Goal: Transaction & Acquisition: Obtain resource

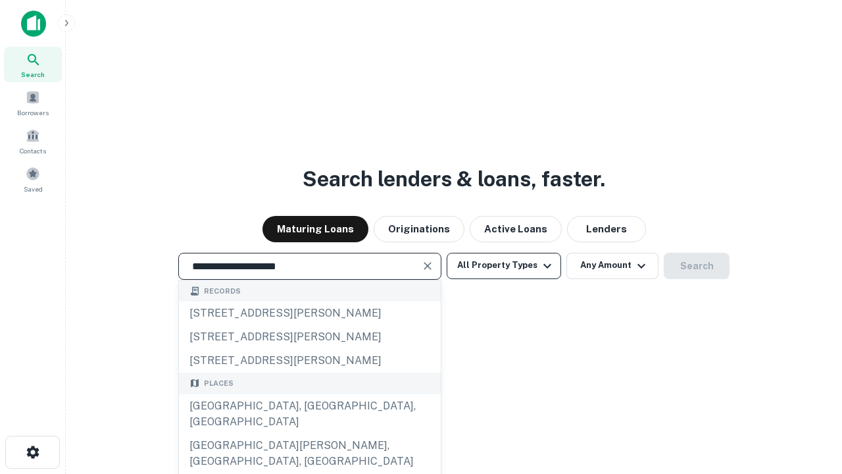
click at [309, 433] on div "[GEOGRAPHIC_DATA], [GEOGRAPHIC_DATA], [GEOGRAPHIC_DATA]" at bounding box center [310, 413] width 262 height 39
click at [504, 265] on button "All Property Types" at bounding box center [504, 266] width 114 height 26
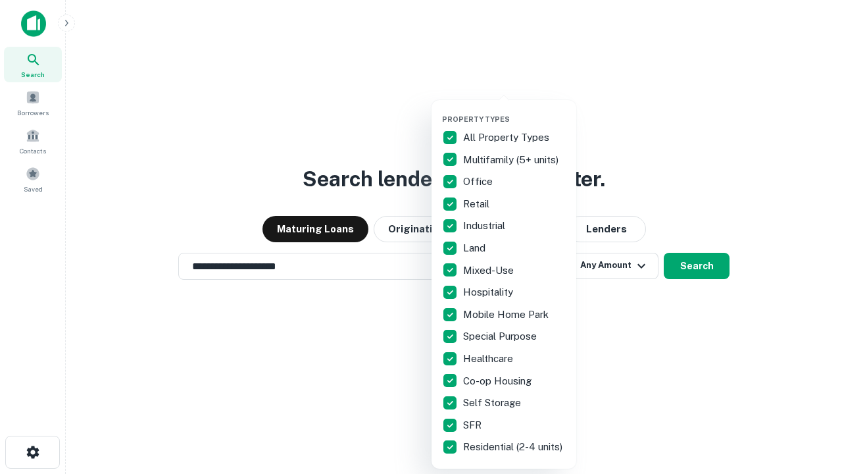
type input "**********"
click at [514, 110] on button "button" at bounding box center [514, 110] width 145 height 1
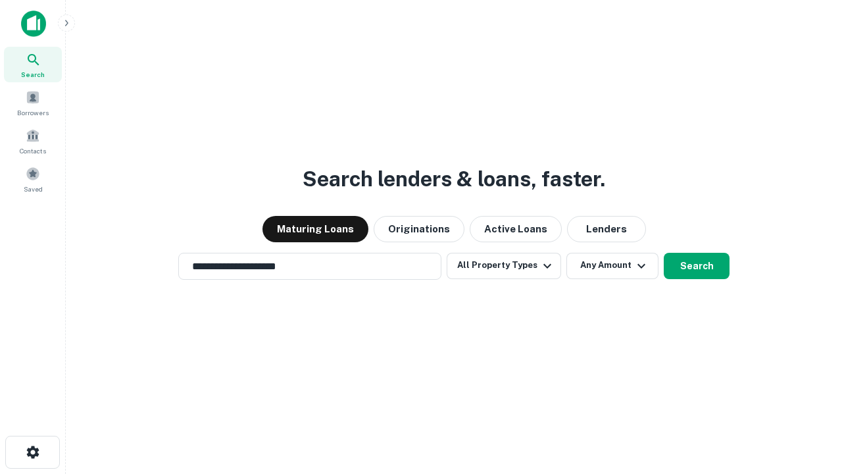
scroll to position [20, 0]
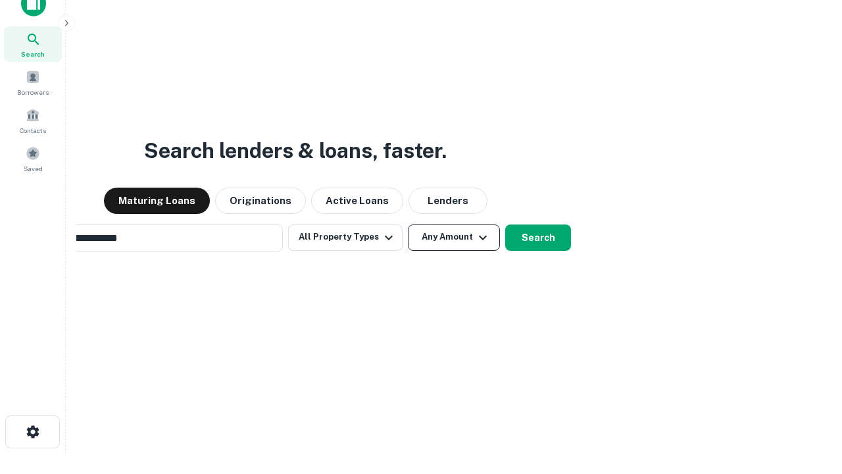
click at [408, 224] on button "Any Amount" at bounding box center [454, 237] width 92 height 26
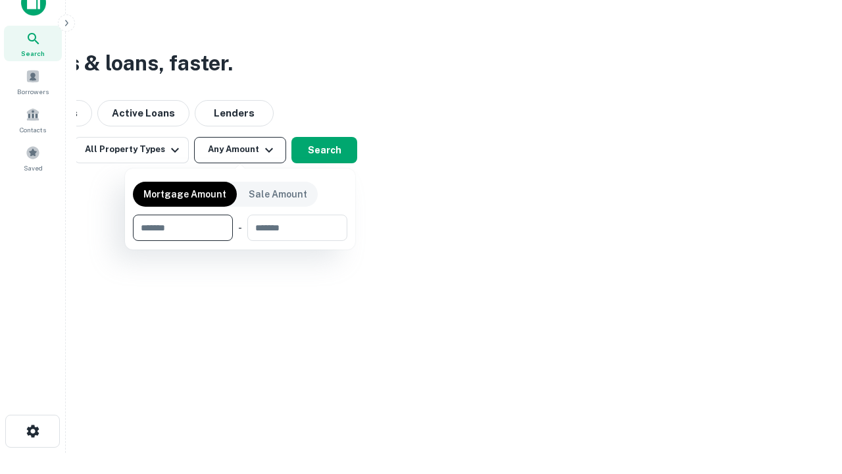
type input "*******"
click at [240, 241] on button "button" at bounding box center [240, 241] width 214 height 1
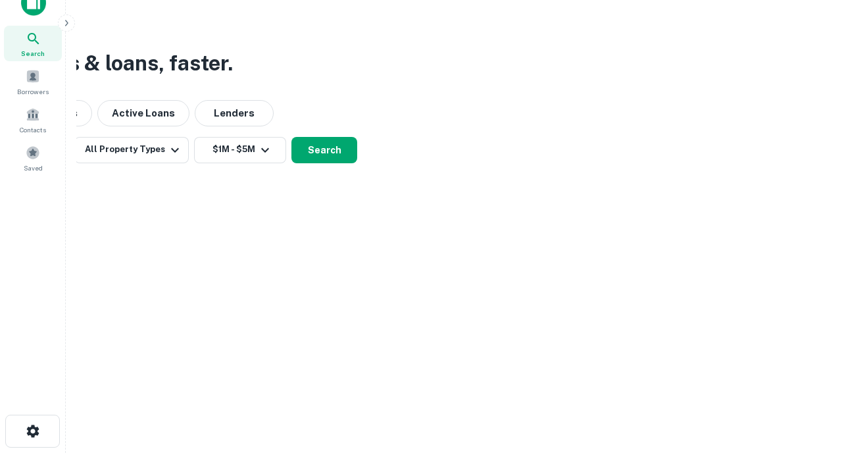
scroll to position [20, 0]
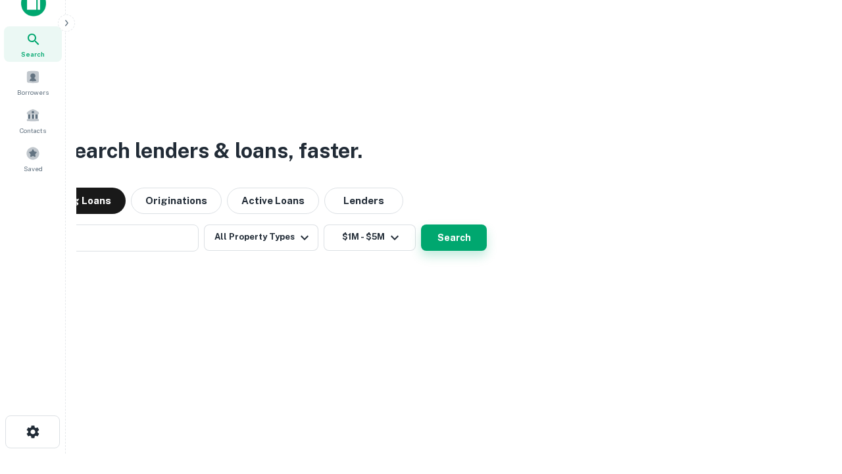
click at [421, 224] on button "Search" at bounding box center [454, 237] width 66 height 26
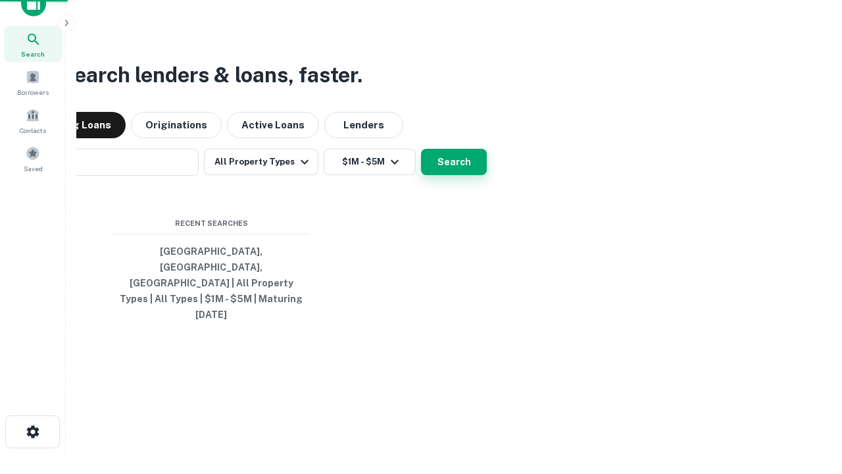
scroll to position [21, 0]
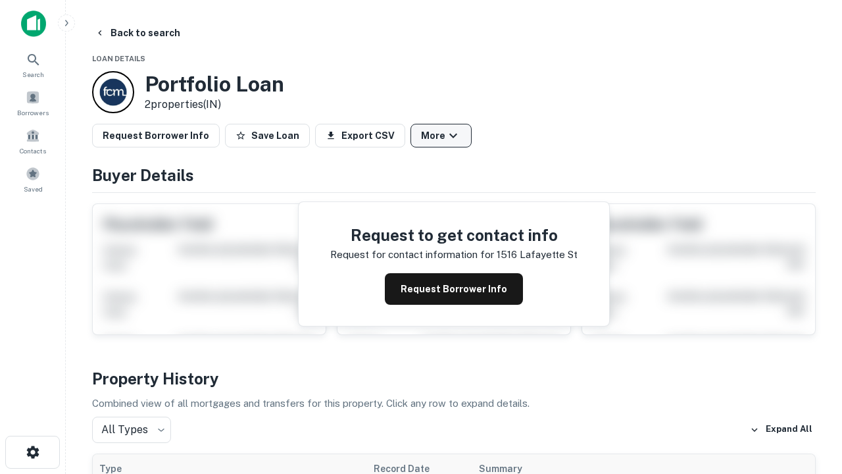
click at [441, 135] on button "More" at bounding box center [440, 136] width 61 height 24
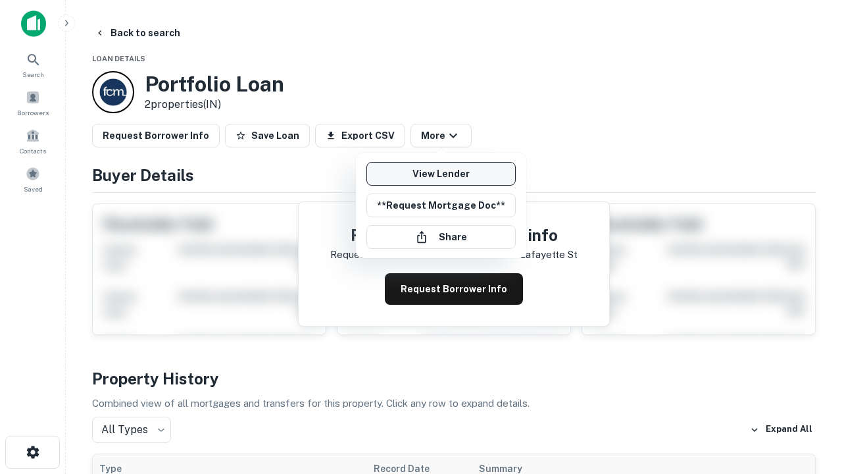
click at [441, 174] on link "View Lender" at bounding box center [440, 174] width 149 height 24
